Goal: Use online tool/utility

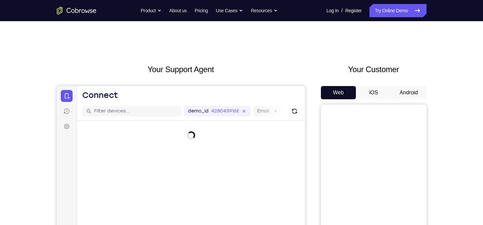
click at [408, 91] on button "Android" at bounding box center [408, 92] width 35 height 13
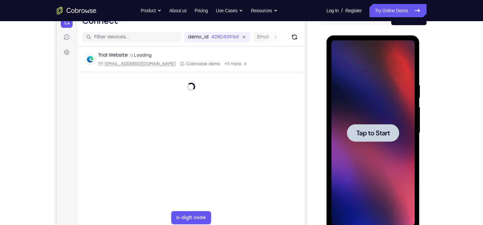
click at [375, 133] on span "Tap to Start" at bounding box center [373, 132] width 34 height 7
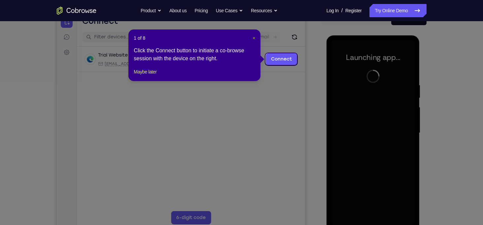
click at [255, 38] on span "×" at bounding box center [254, 37] width 3 height 5
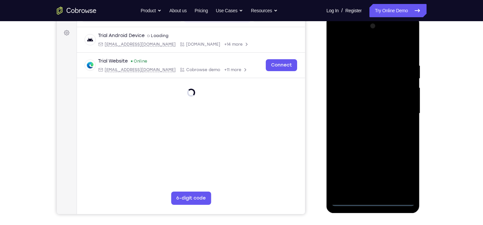
scroll to position [93, 0]
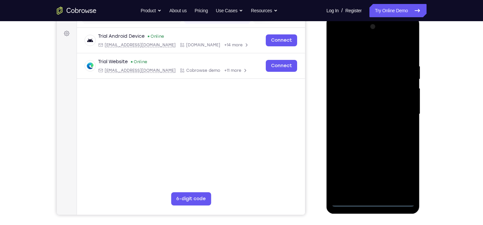
click at [373, 201] on div at bounding box center [373, 113] width 83 height 185
click at [401, 175] on div at bounding box center [373, 113] width 83 height 185
click at [337, 36] on div at bounding box center [373, 113] width 83 height 185
click at [403, 111] on div at bounding box center [373, 113] width 83 height 185
click at [364, 127] on div at bounding box center [373, 113] width 83 height 185
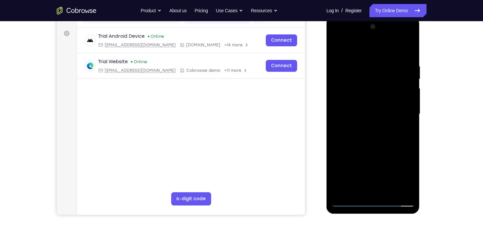
click at [350, 108] on div at bounding box center [373, 113] width 83 height 185
click at [353, 101] on div at bounding box center [373, 113] width 83 height 185
click at [366, 114] on div at bounding box center [373, 113] width 83 height 185
click at [375, 132] on div at bounding box center [373, 113] width 83 height 185
click at [369, 147] on div at bounding box center [373, 113] width 83 height 185
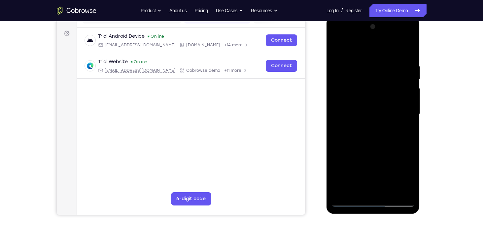
drag, startPoint x: 379, startPoint y: 52, endPoint x: 345, endPoint y: -16, distance: 75.2
click at [345, 17] on html "Online web based iOS Simulators and Android Emulators. Run iPhone, iPad, Mobile…" at bounding box center [374, 116] width 94 height 198
click at [346, 81] on div at bounding box center [373, 113] width 83 height 185
click at [362, 83] on div at bounding box center [373, 113] width 83 height 185
click at [366, 101] on div at bounding box center [373, 113] width 83 height 185
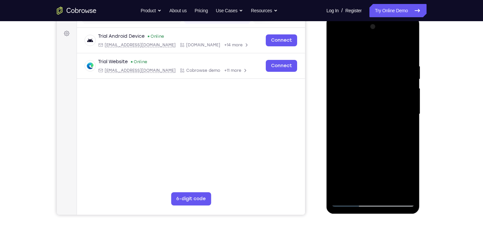
click at [382, 134] on div at bounding box center [373, 113] width 83 height 185
click at [376, 102] on div at bounding box center [373, 113] width 83 height 185
drag, startPoint x: 318, startPoint y: 100, endPoint x: 315, endPoint y: 118, distance: 17.4
click at [315, 118] on div "Your Support Agent Your Customer Web iOS Android" at bounding box center [242, 93] width 370 height 244
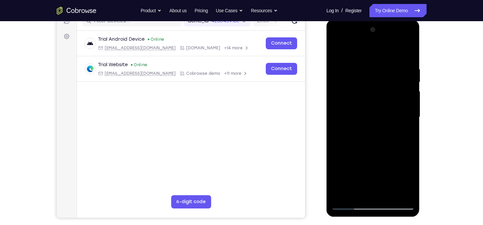
scroll to position [90, 0]
click at [400, 41] on div at bounding box center [373, 116] width 83 height 185
click at [340, 63] on div at bounding box center [373, 116] width 83 height 185
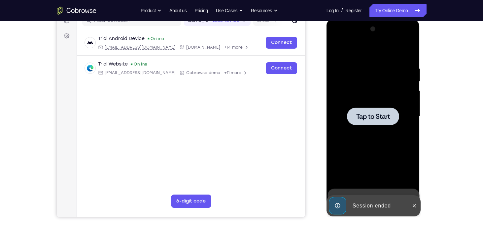
click at [372, 110] on div at bounding box center [373, 116] width 52 height 18
